Goal: Task Accomplishment & Management: Use online tool/utility

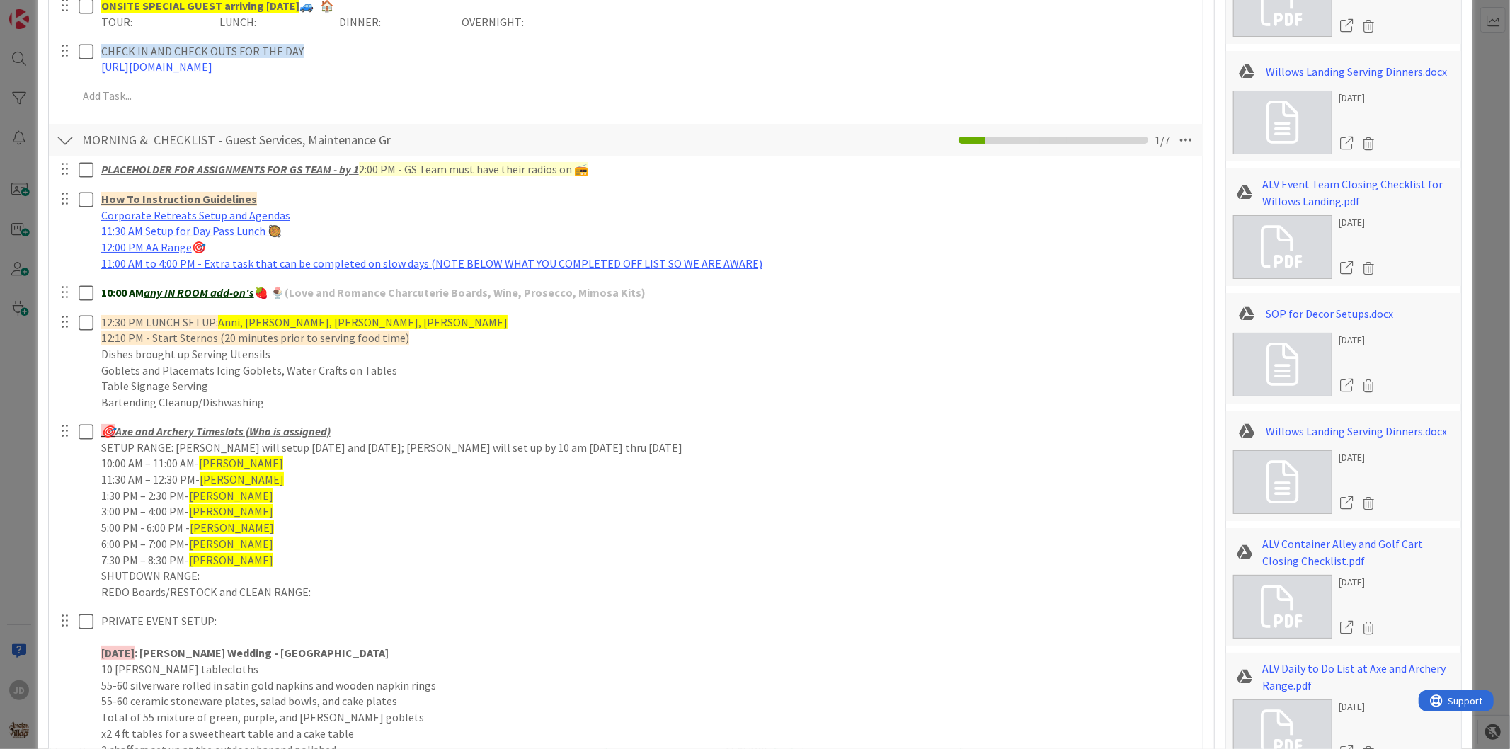
scroll to position [393, 0]
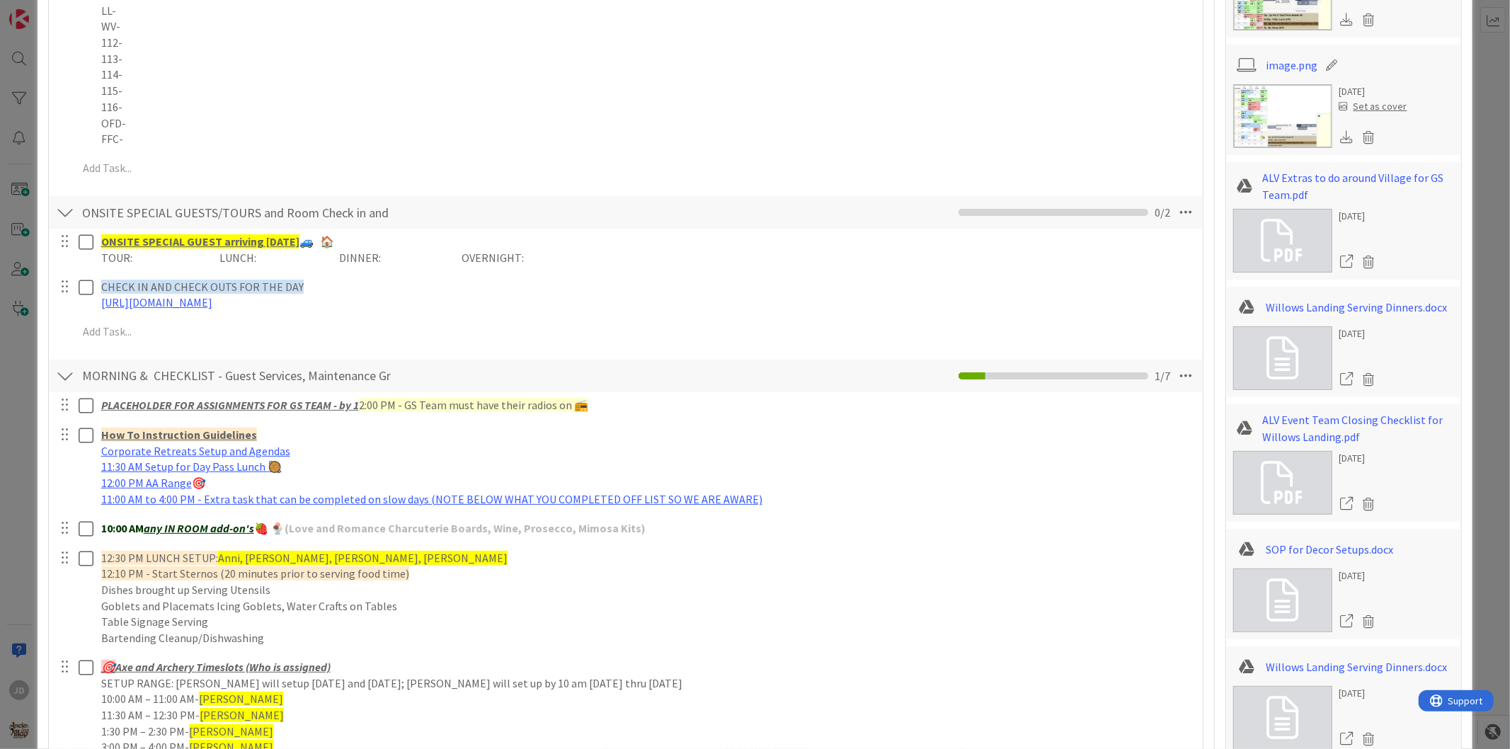
click at [86, 516] on div at bounding box center [75, 528] width 40 height 25
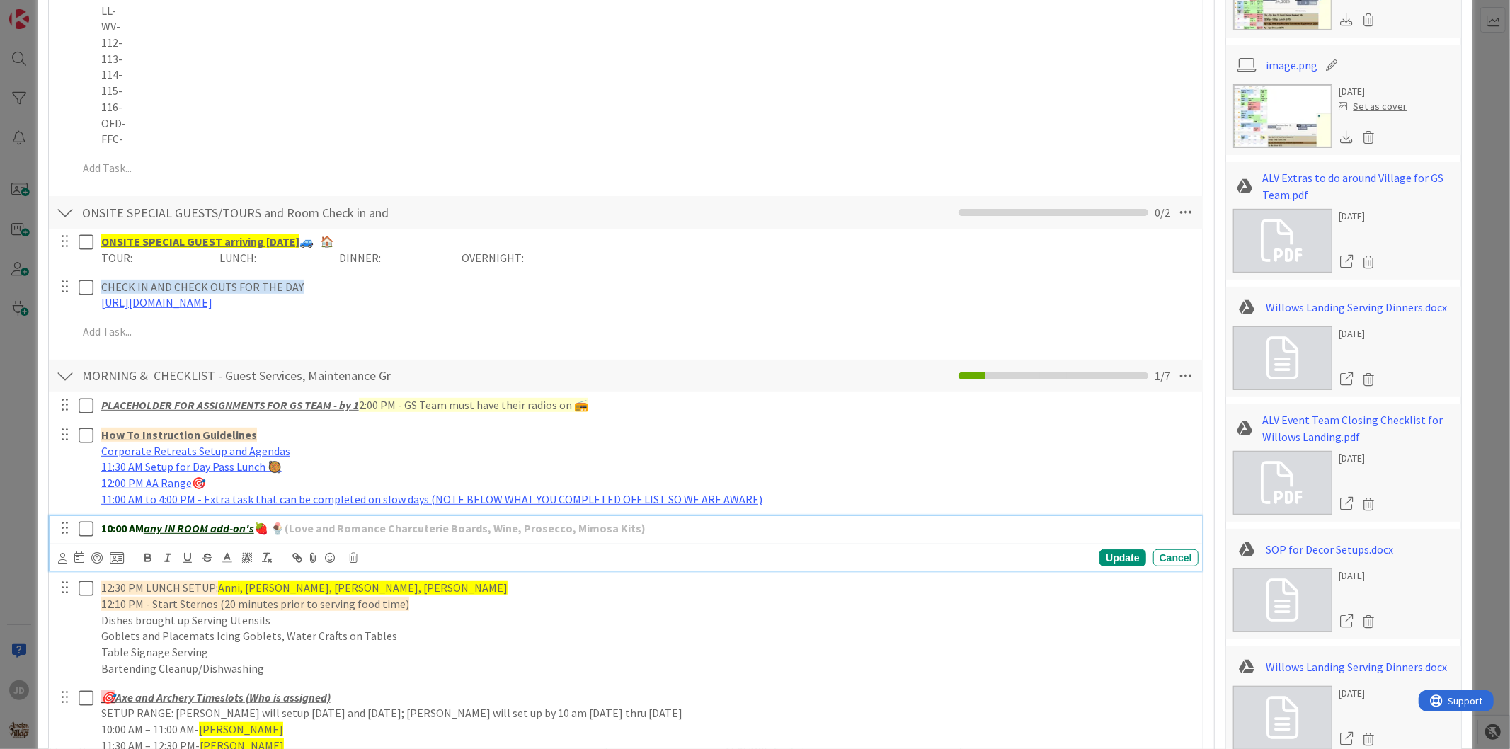
click at [85, 529] on icon at bounding box center [86, 528] width 15 height 17
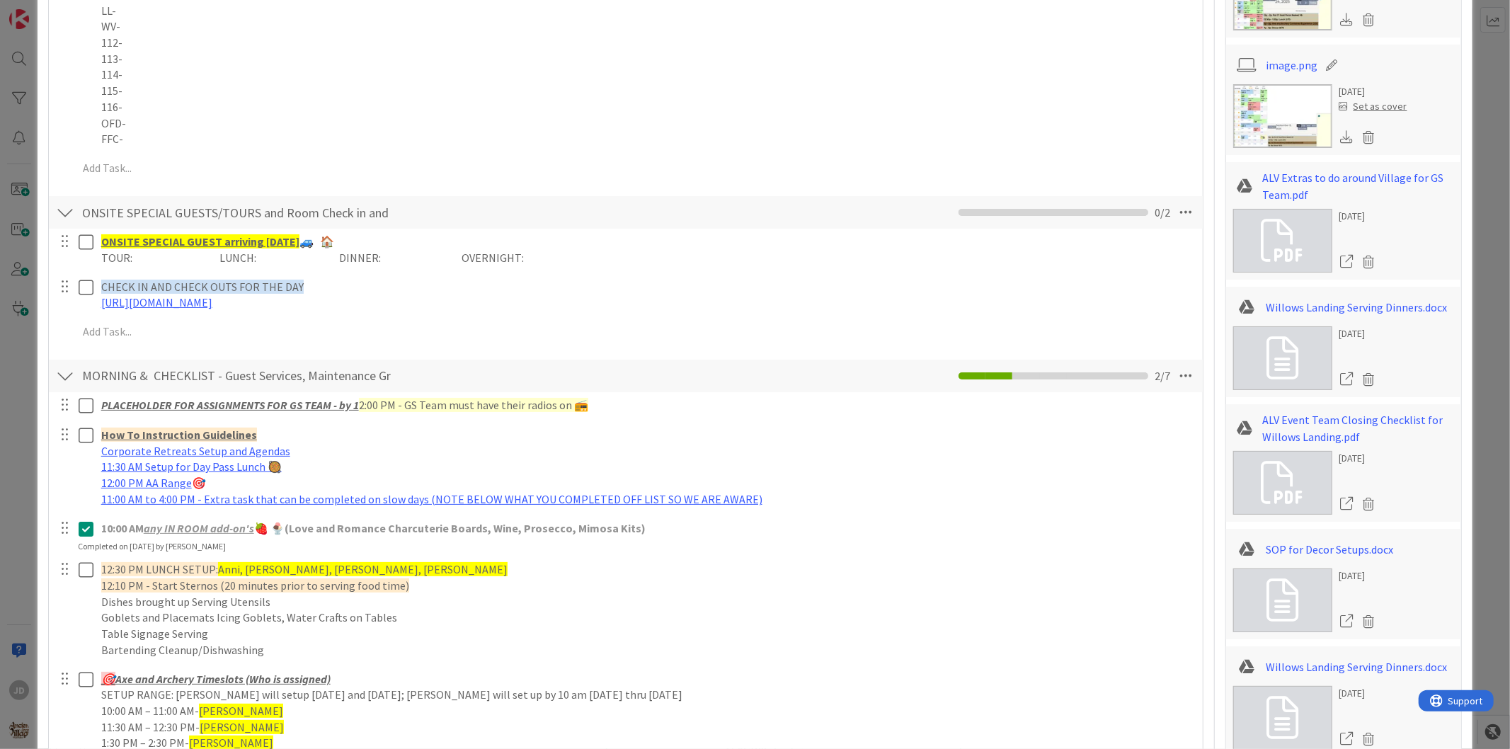
scroll to position [0, 0]
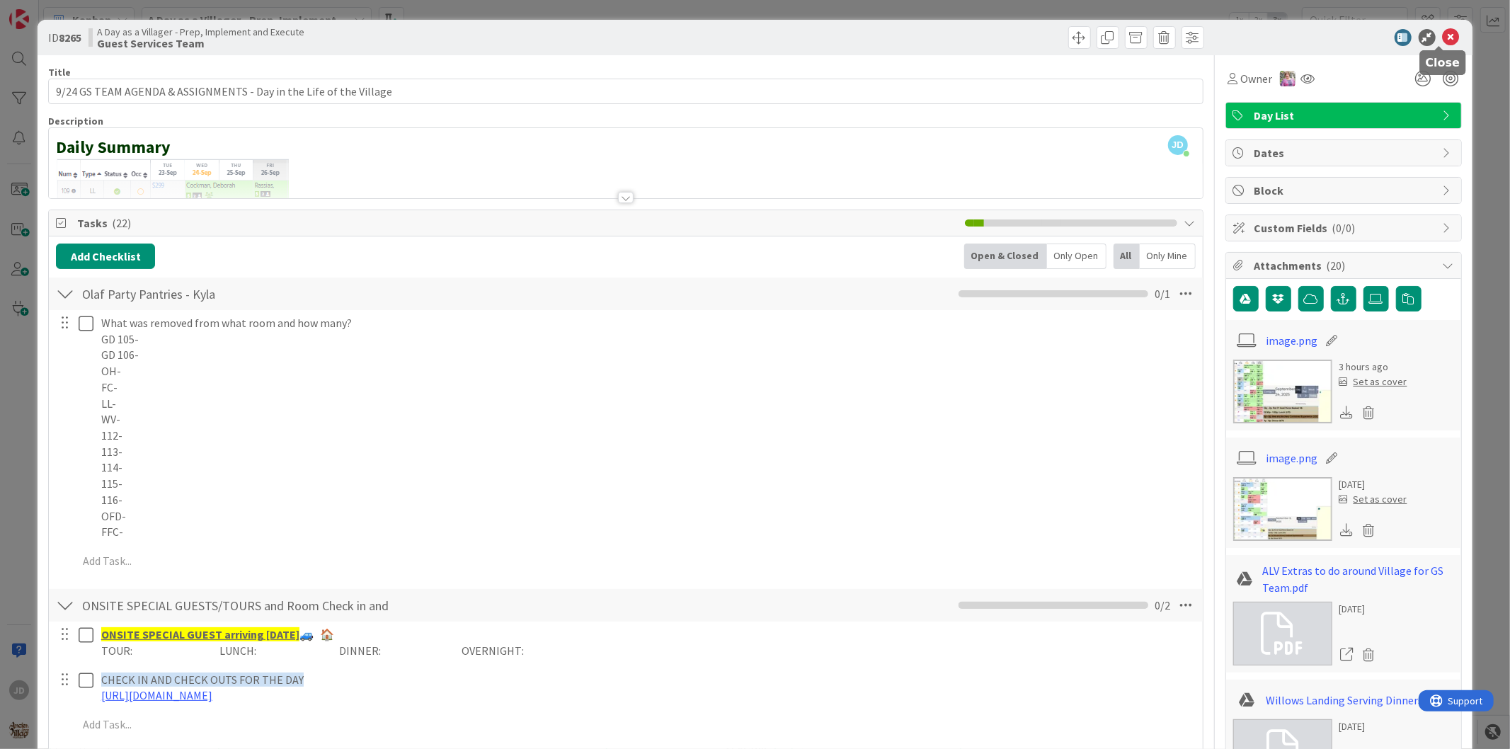
click at [1443, 40] on icon at bounding box center [1451, 37] width 17 height 17
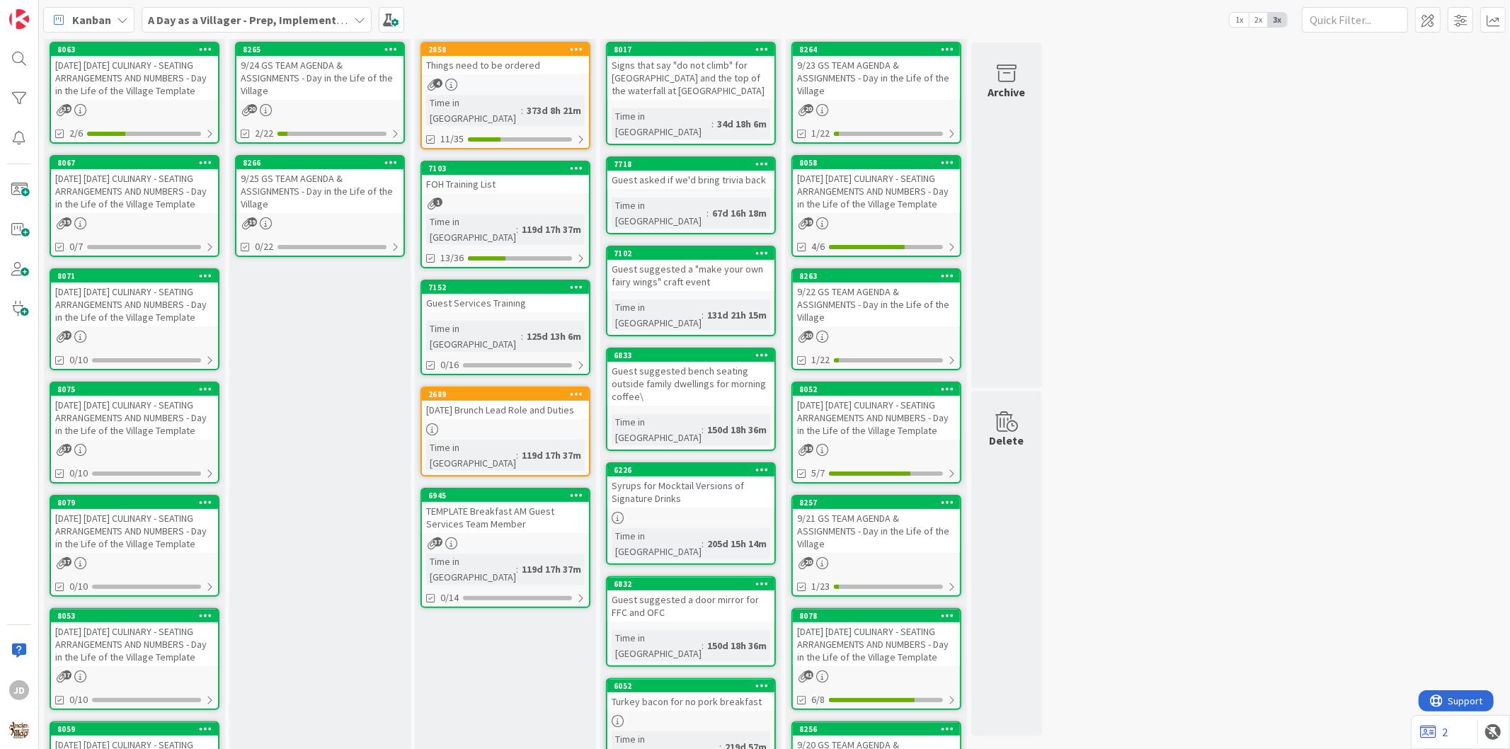
click at [157, 86] on div "[DATE] [DATE] CULINARY - SEATING ARRANGEMENTS AND NUMBERS - Day in the Life of …" at bounding box center [134, 78] width 167 height 44
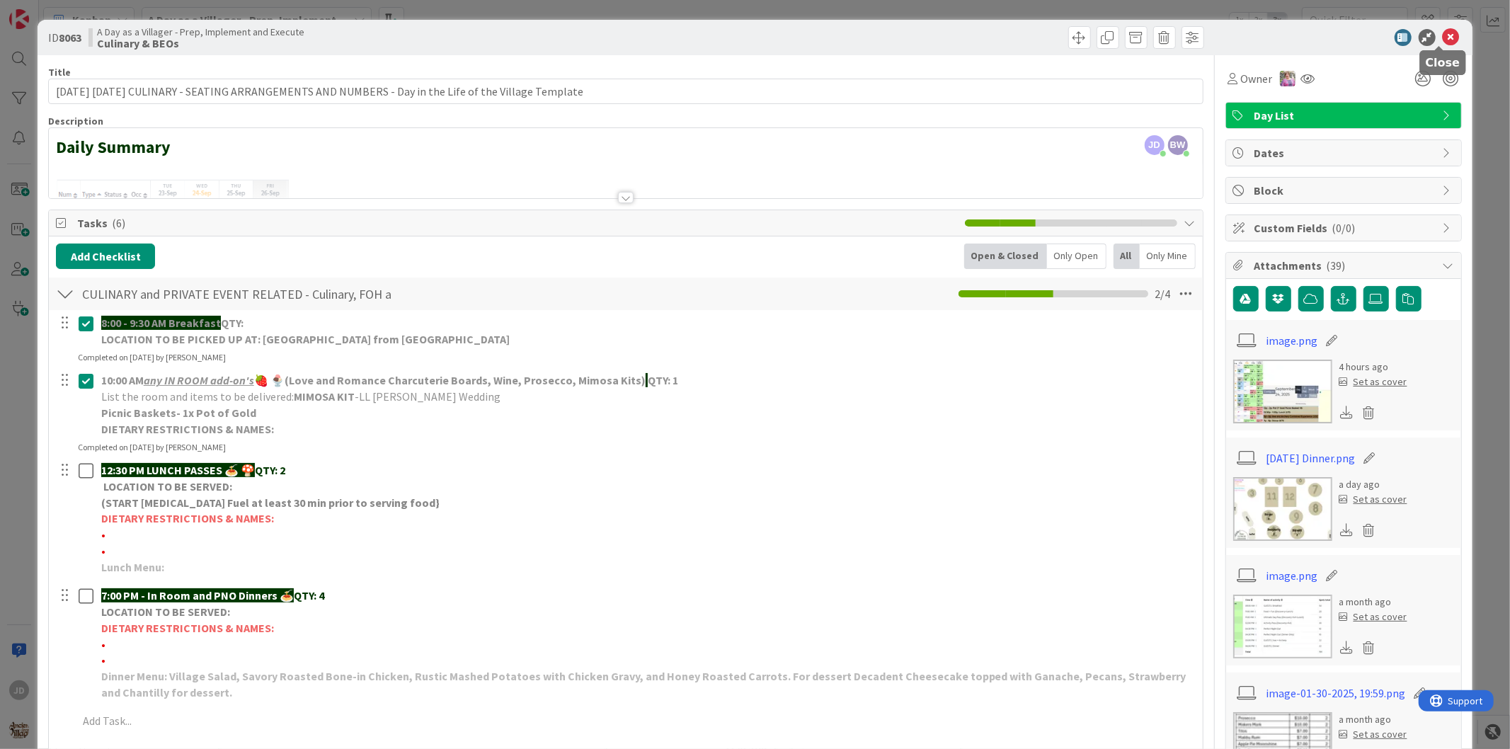
click at [1443, 38] on icon at bounding box center [1451, 37] width 17 height 17
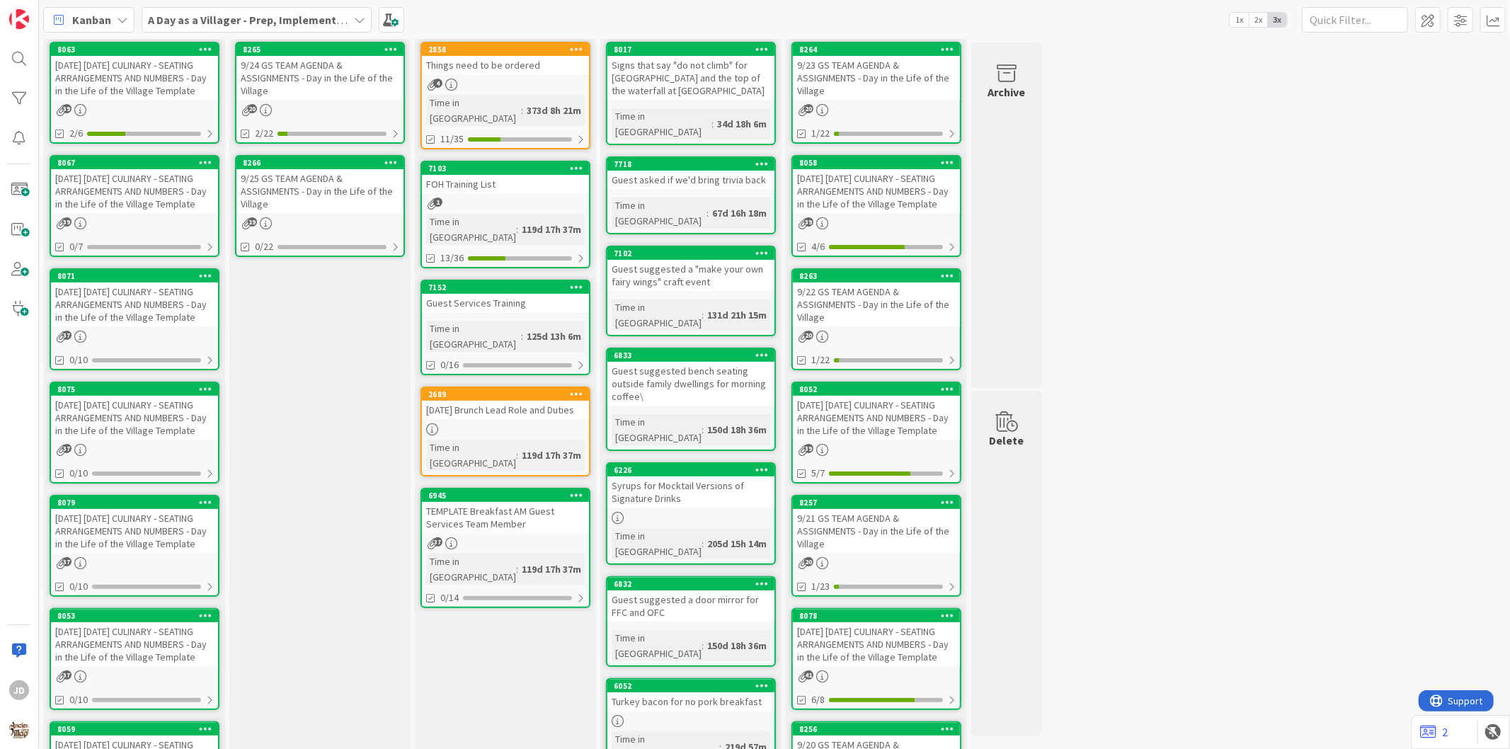
click at [326, 95] on div "9/24 GS TEAM AGENDA & ASSIGNMENTS - Day in the Life of the Village" at bounding box center [319, 78] width 167 height 44
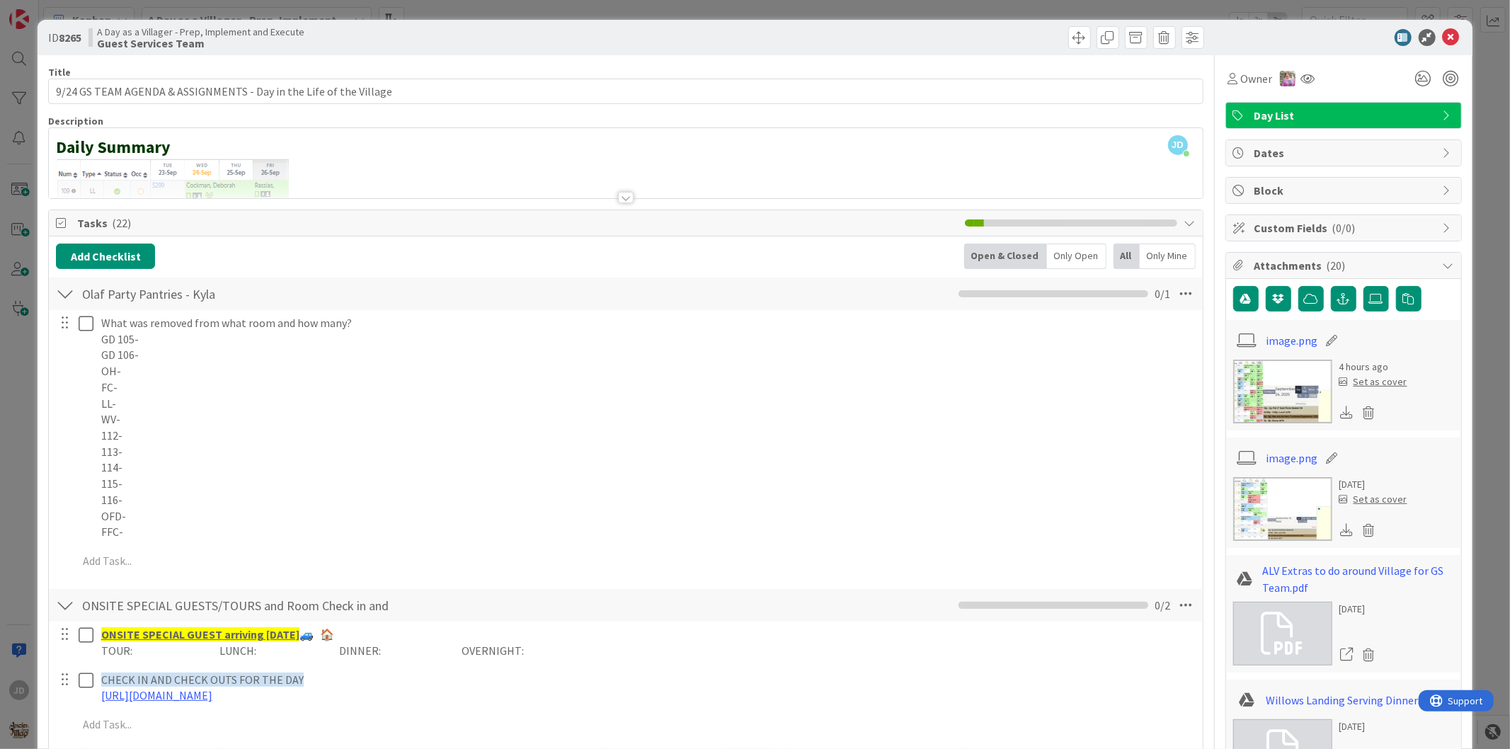
click at [156, 336] on p "GD 105-" at bounding box center [647, 339] width 1092 height 16
click at [163, 343] on p "GD 105-" at bounding box center [647, 339] width 1092 height 16
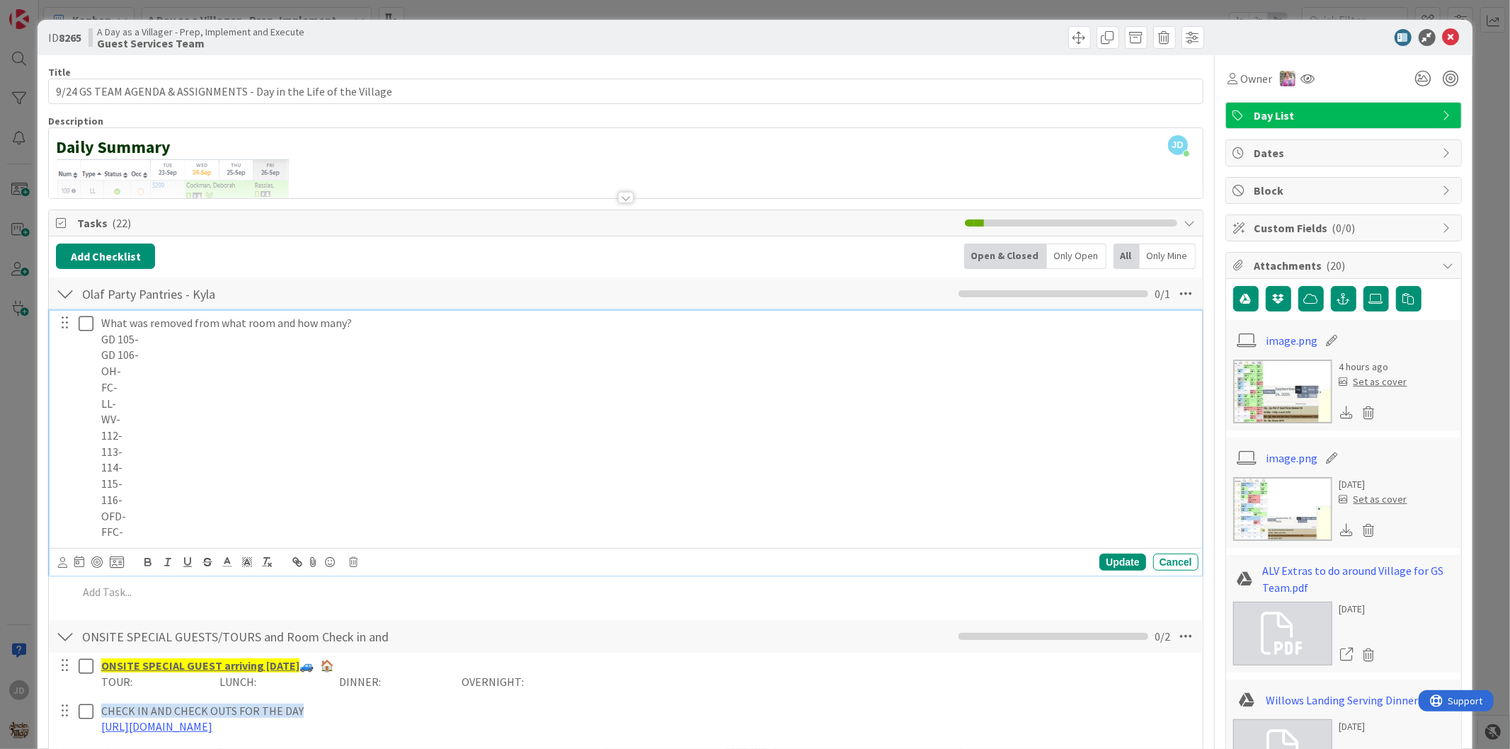
click at [129, 388] on p "FC-" at bounding box center [647, 387] width 1092 height 16
click at [130, 399] on p "LL-" at bounding box center [647, 404] width 1092 height 16
click at [149, 437] on p "112-" at bounding box center [647, 436] width 1092 height 16
click at [143, 453] on p "113-" at bounding box center [647, 452] width 1092 height 16
click at [1100, 563] on div "Update" at bounding box center [1123, 562] width 46 height 17
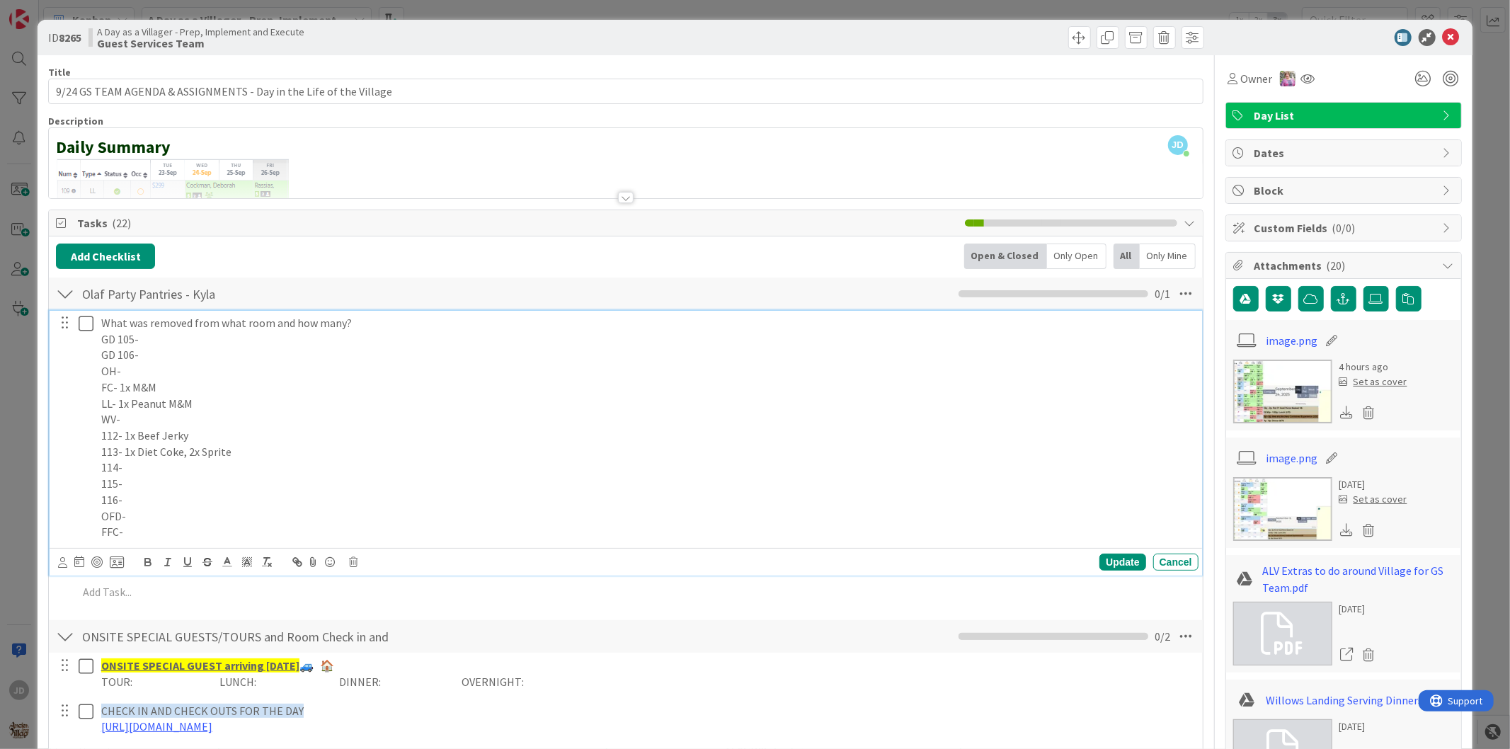
click at [83, 326] on icon at bounding box center [86, 323] width 15 height 17
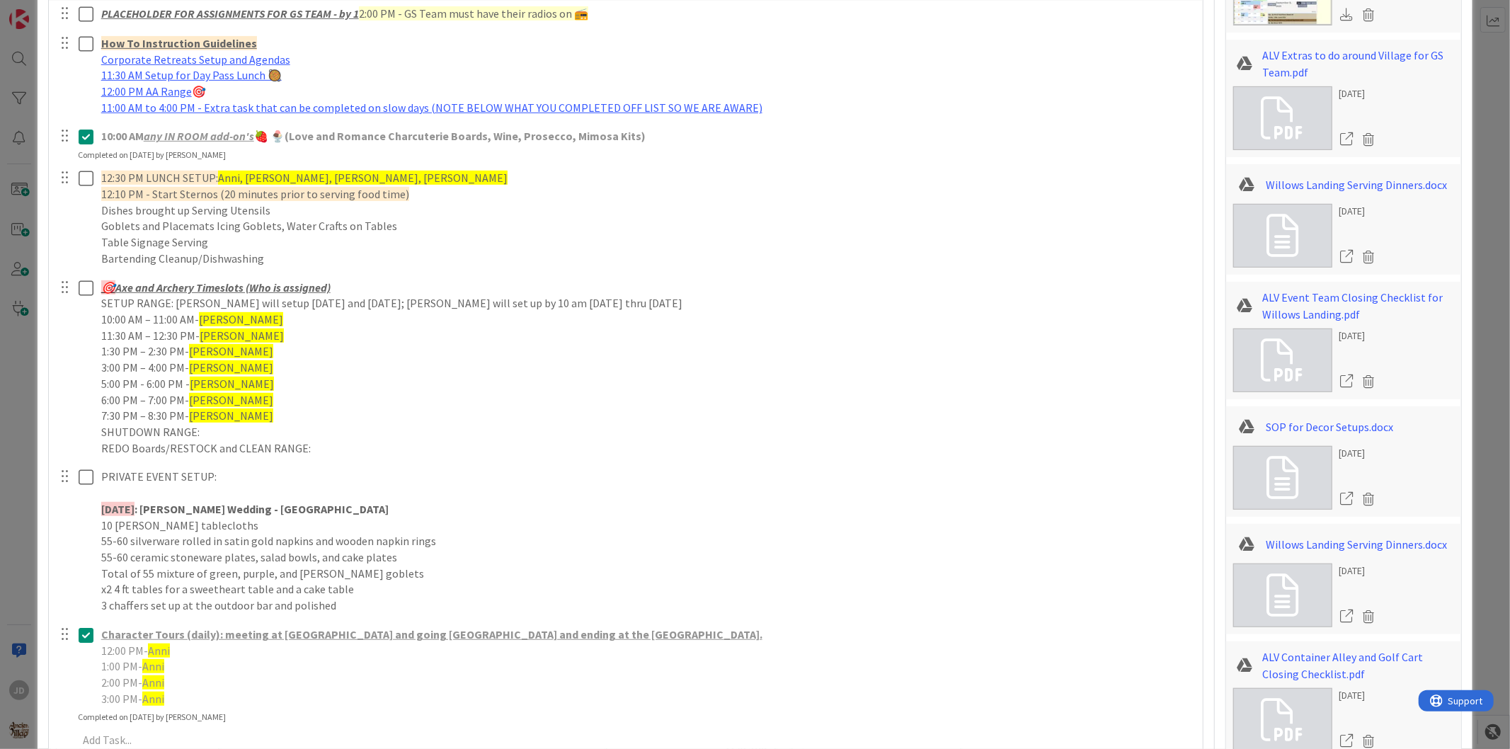
scroll to position [521, 0]
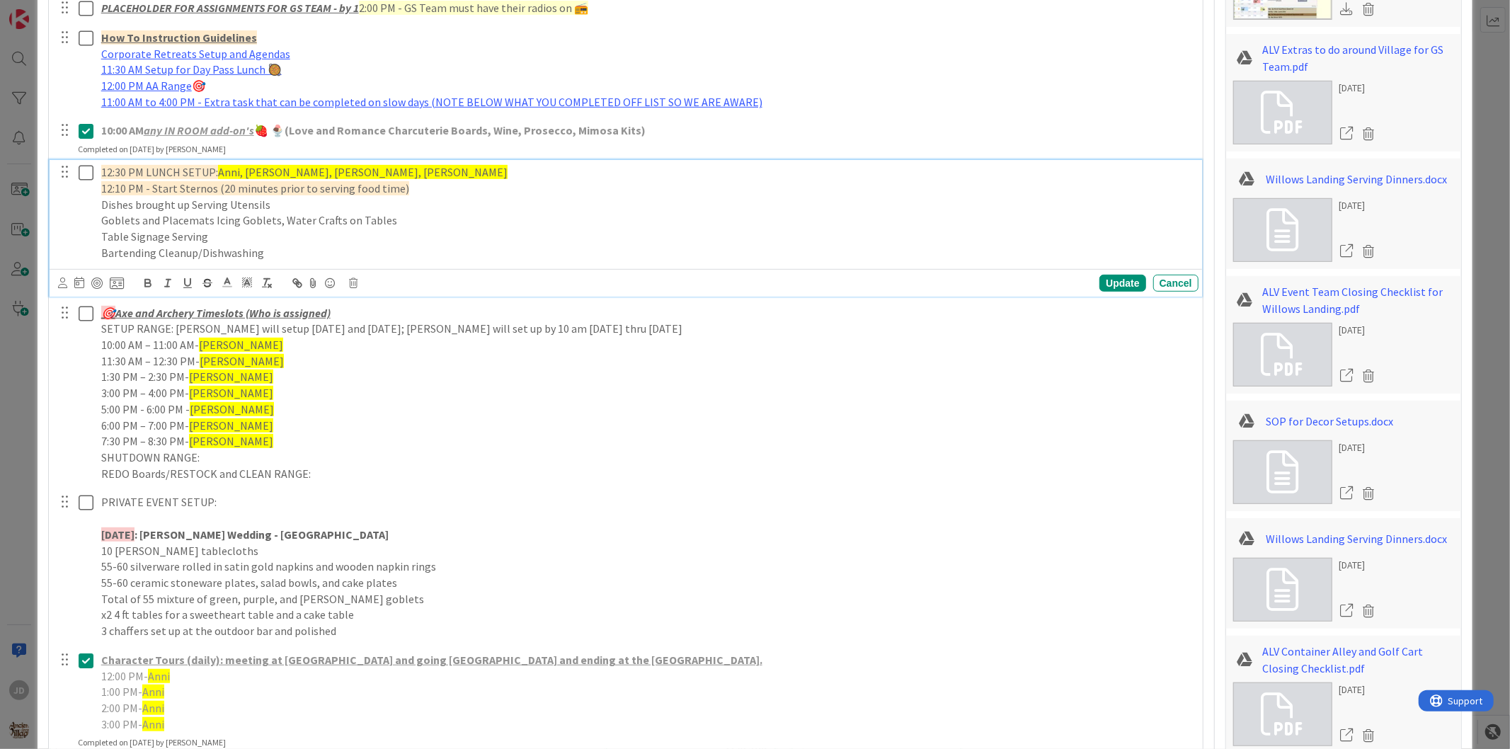
click at [81, 169] on icon at bounding box center [86, 172] width 15 height 17
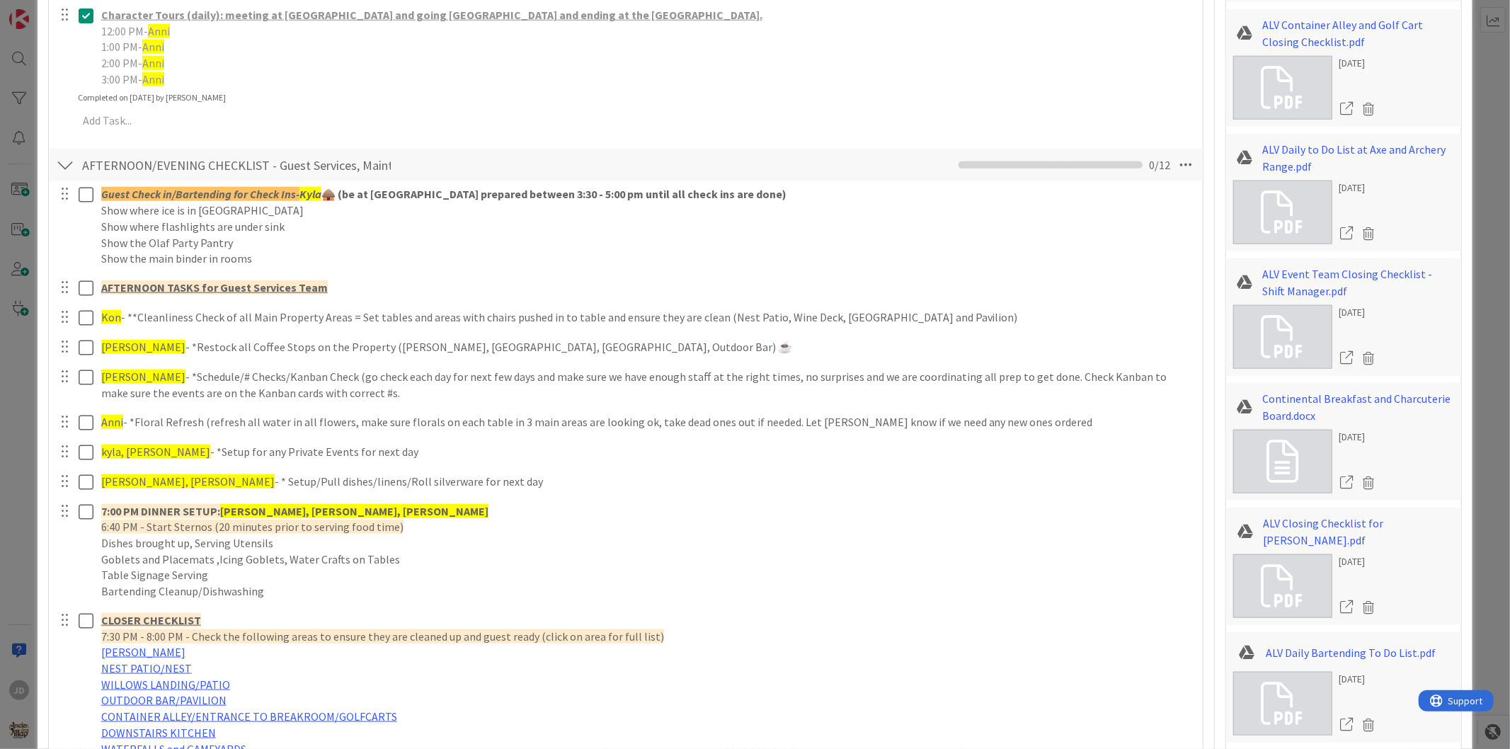
scroll to position [1195, 0]
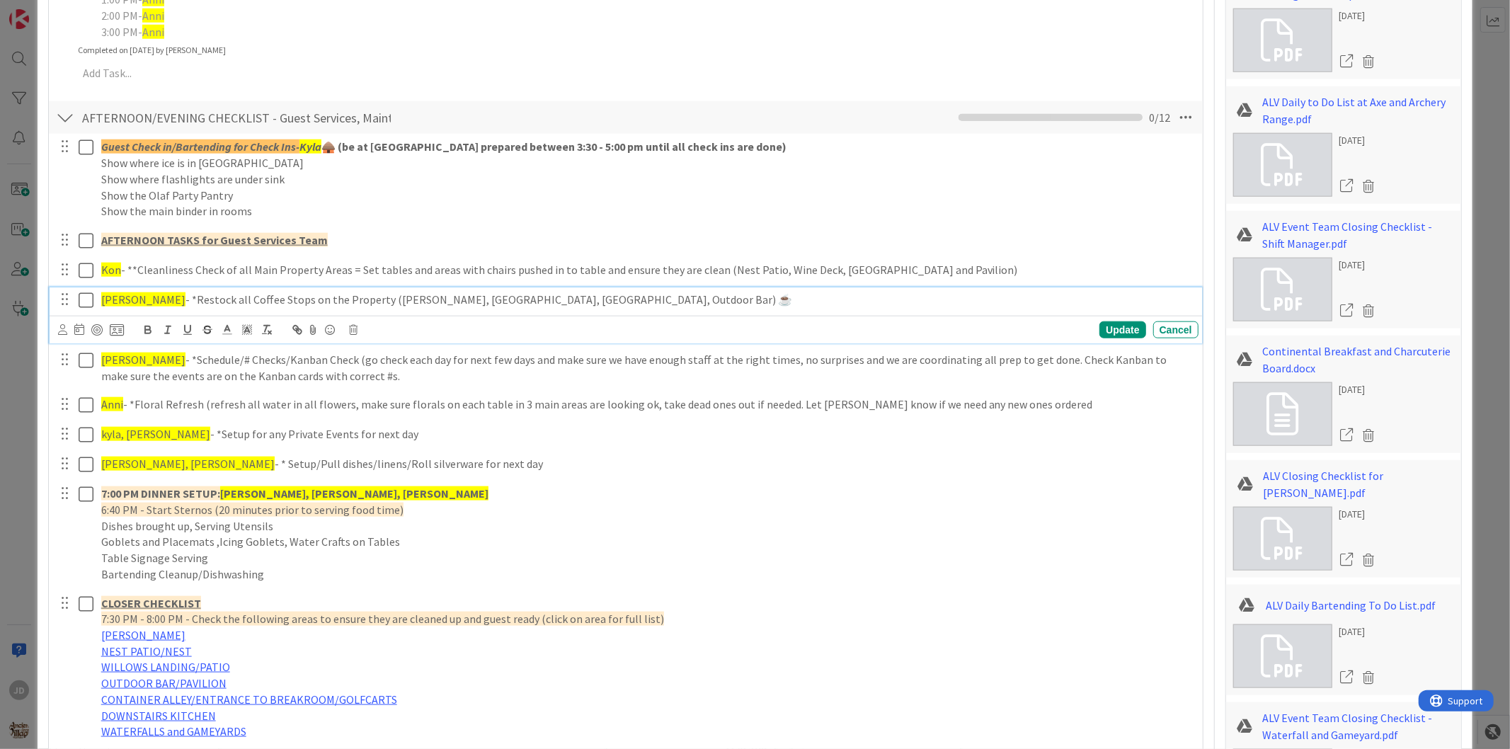
click at [102, 309] on div "Ashlyn - *Restock all Coffee Stops on the Property ([PERSON_NAME], [GEOGRAPHIC_…" at bounding box center [647, 299] width 1103 height 25
click at [79, 302] on icon at bounding box center [86, 300] width 15 height 17
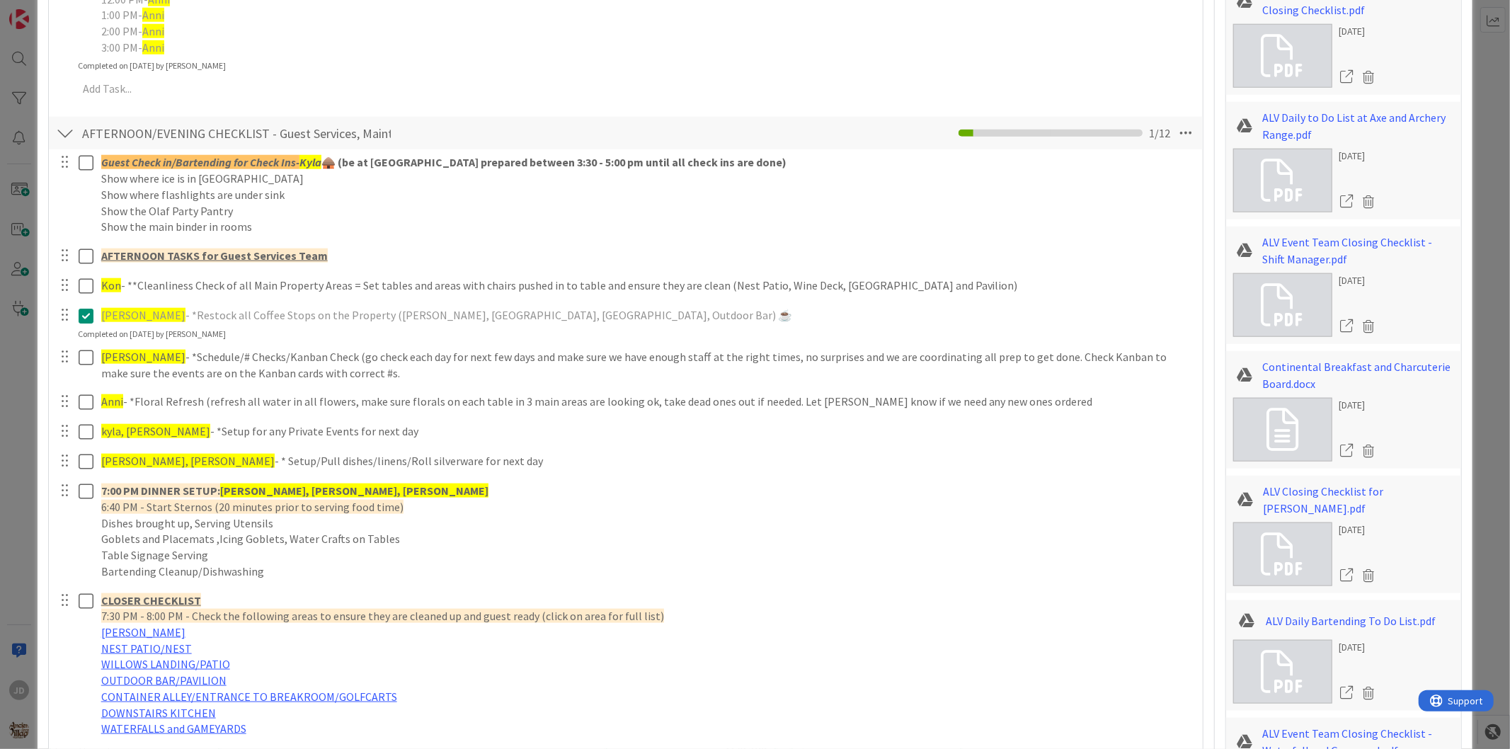
scroll to position [1337, 0]
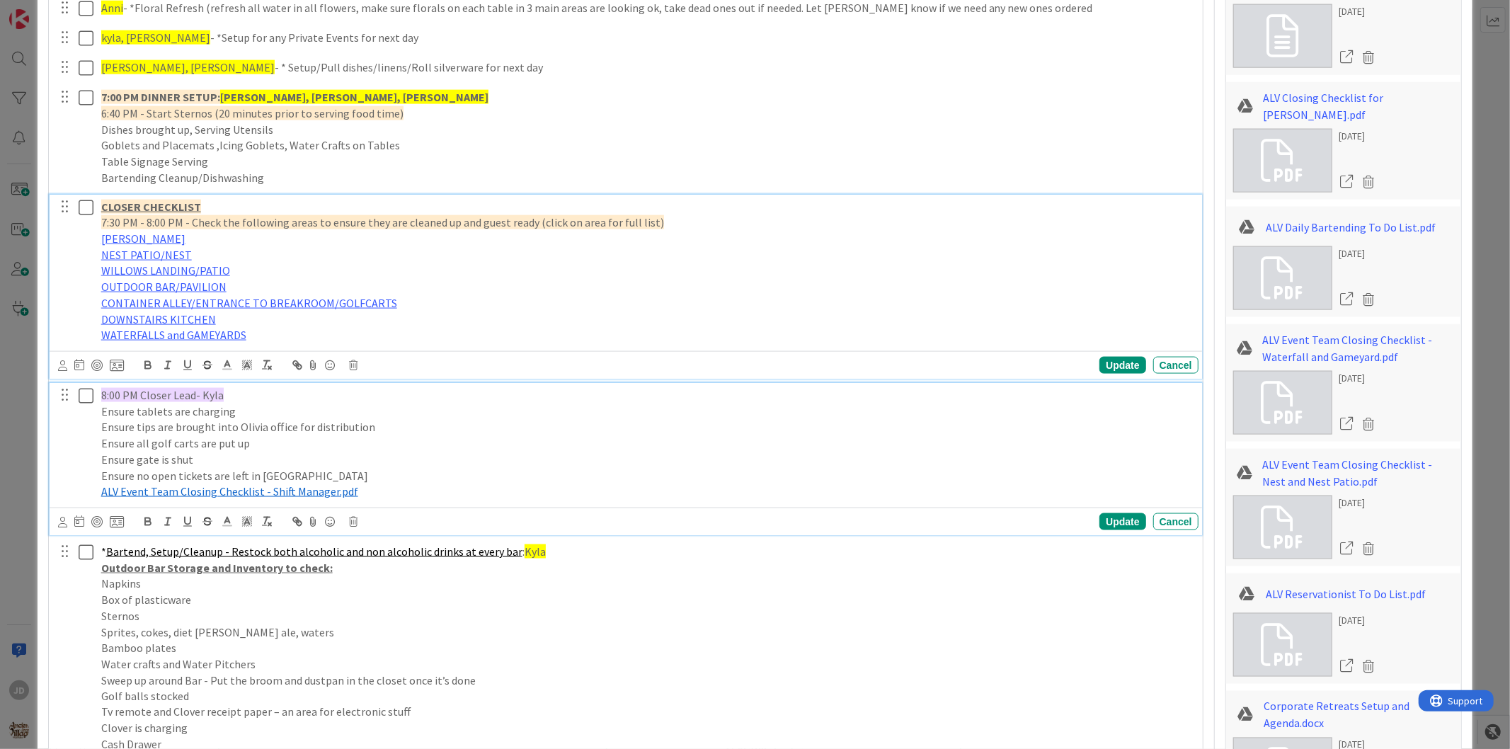
click at [697, 419] on p "Ensure tips are brought into Olivia office for distribution" at bounding box center [647, 427] width 1092 height 16
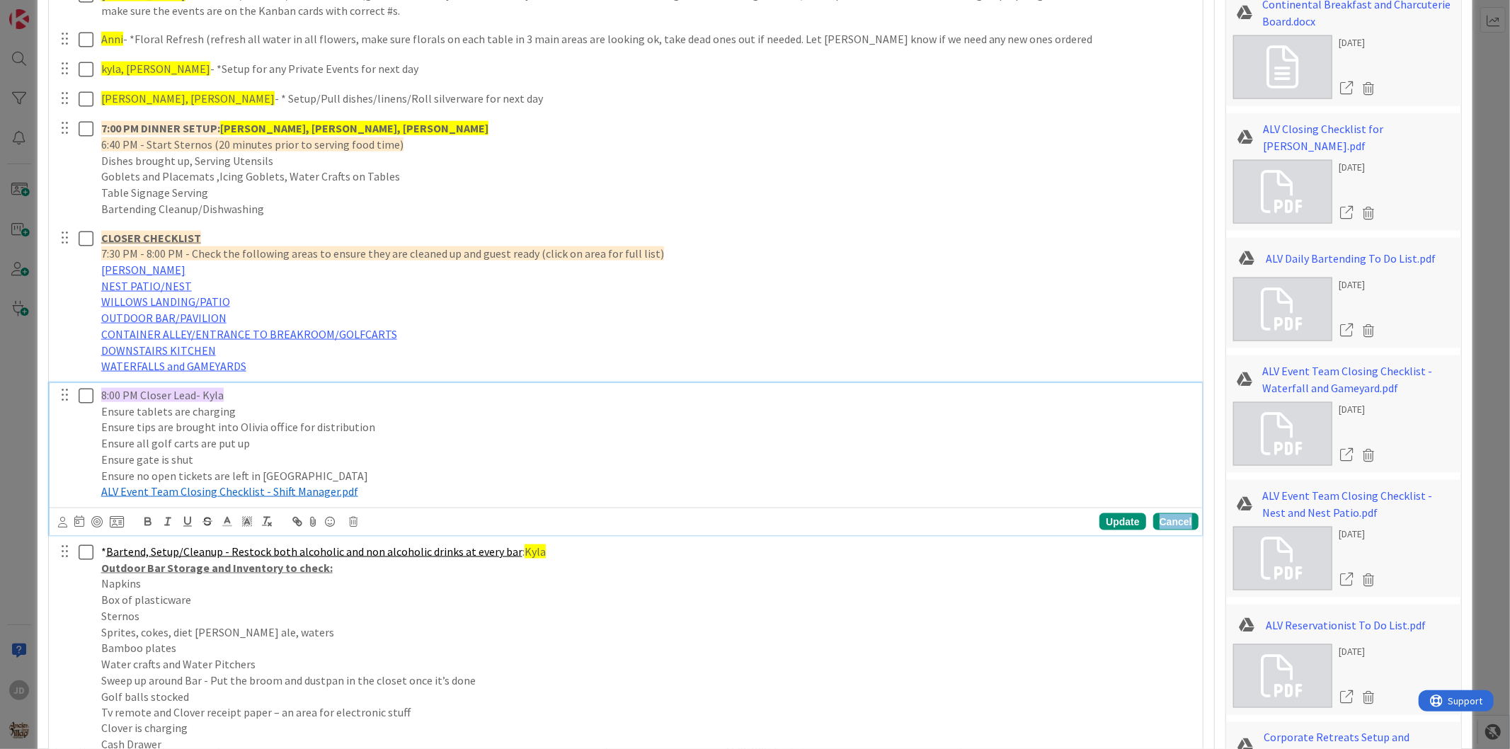
click at [1153, 519] on div "Cancel" at bounding box center [1175, 521] width 45 height 17
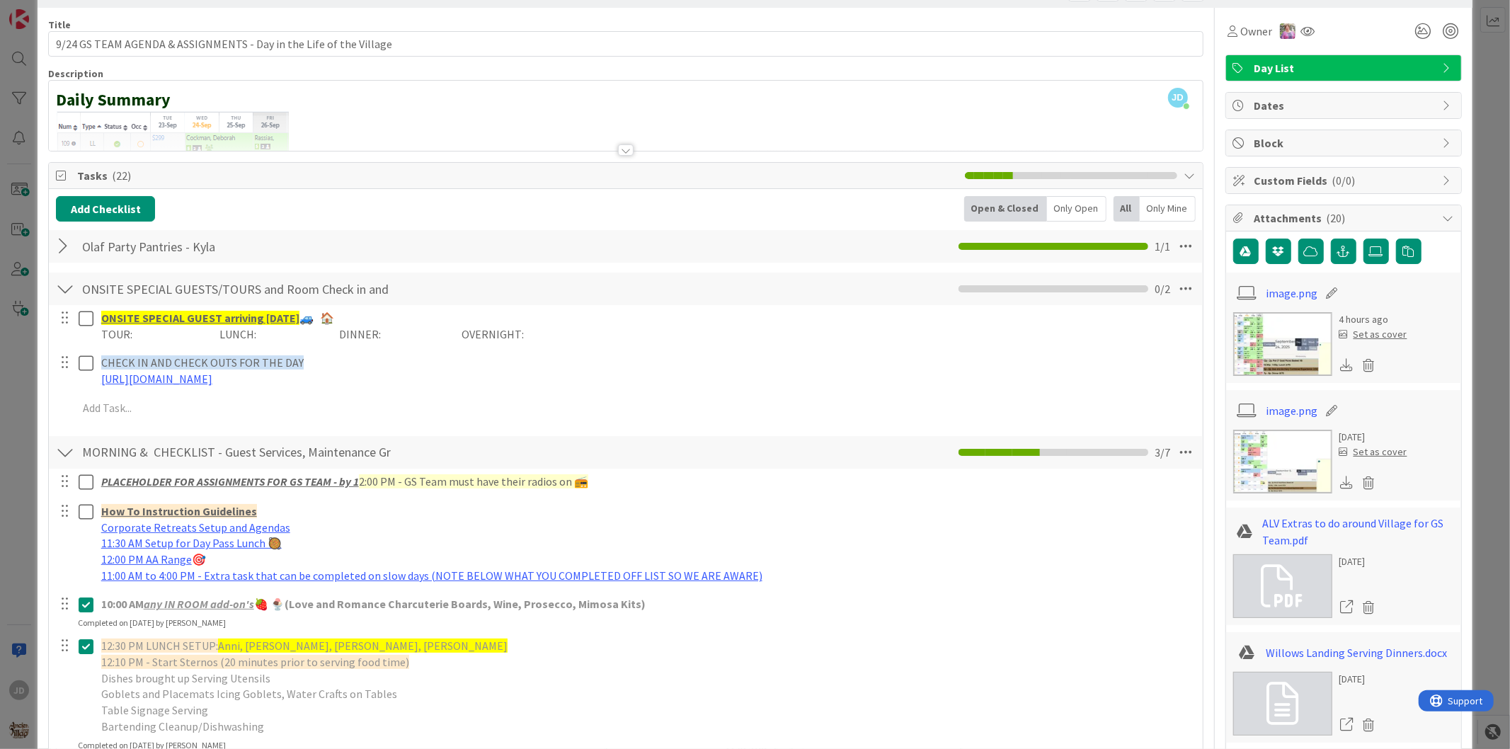
scroll to position [0, 0]
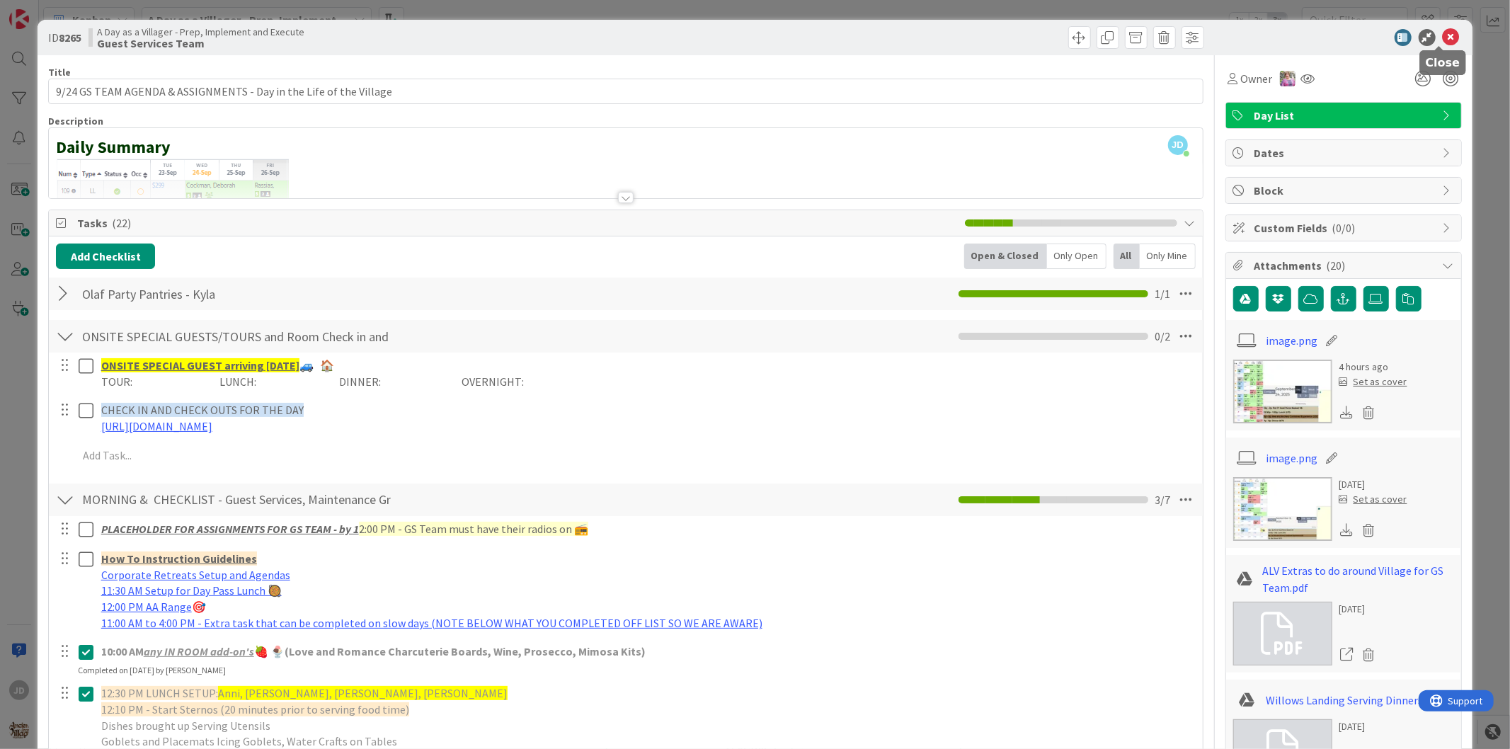
click at [1443, 35] on icon at bounding box center [1451, 37] width 17 height 17
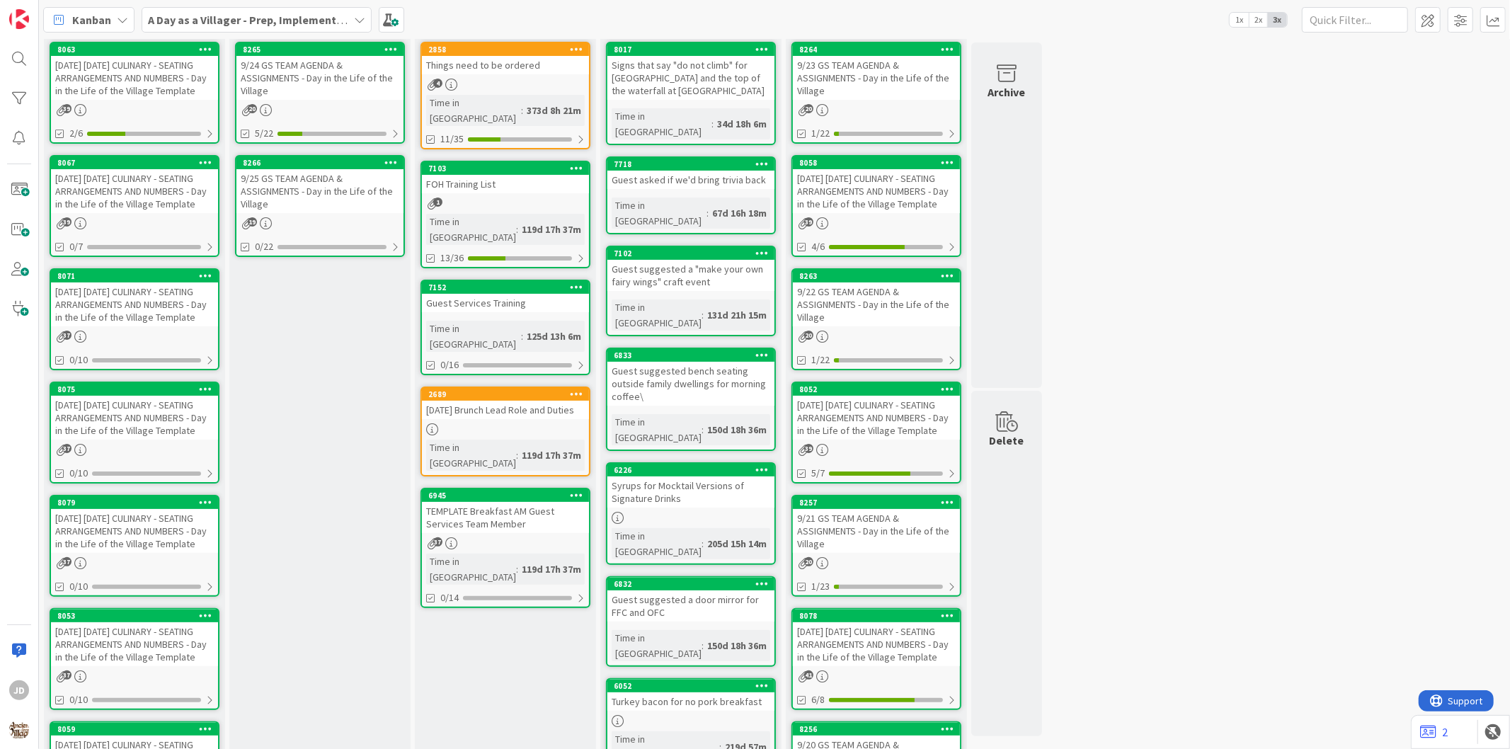
click at [147, 86] on div "[DATE] [DATE] CULINARY - SEATING ARRANGEMENTS AND NUMBERS - Day in the Life of …" at bounding box center [134, 78] width 167 height 44
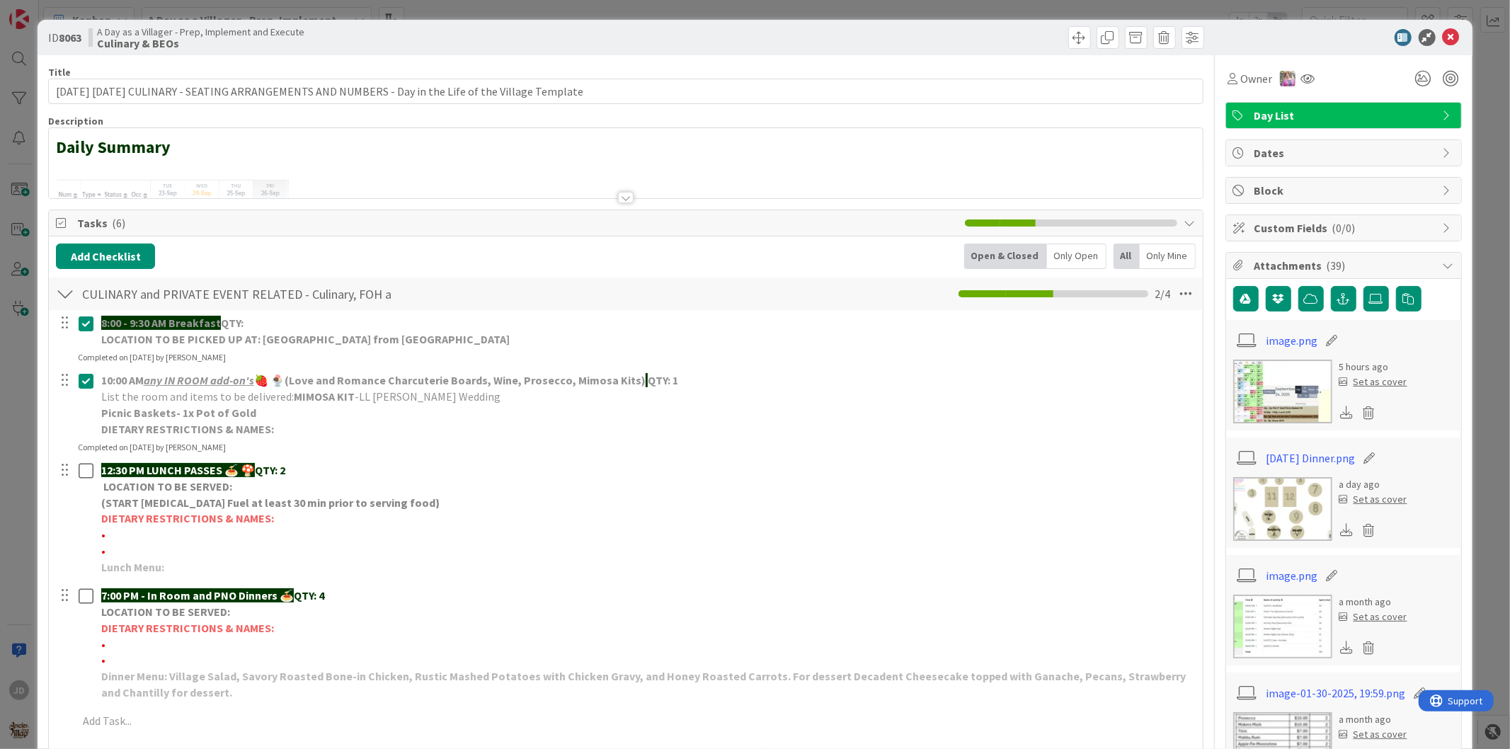
scroll to position [79, 0]
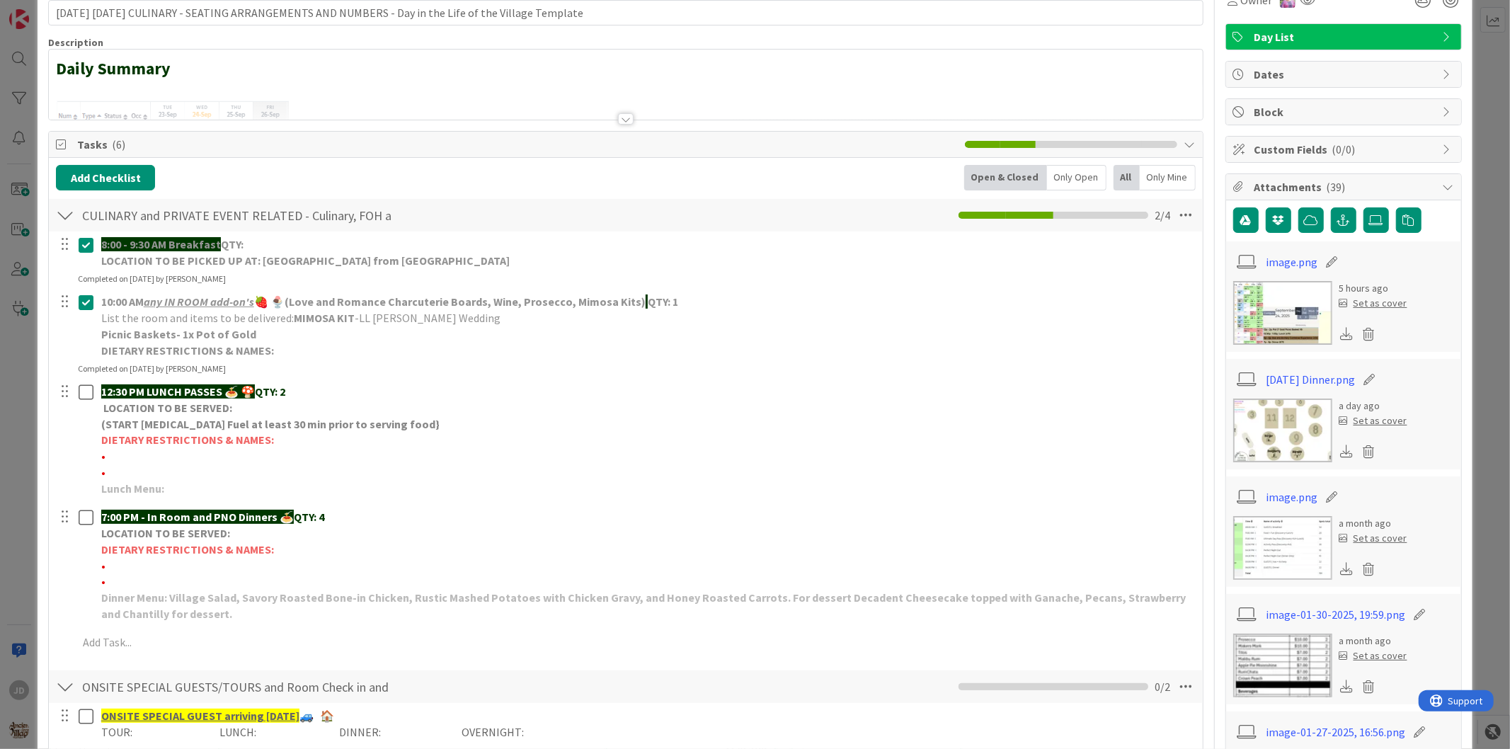
click at [1290, 421] on img at bounding box center [1282, 431] width 99 height 64
